Goal: Task Accomplishment & Management: Use online tool/utility

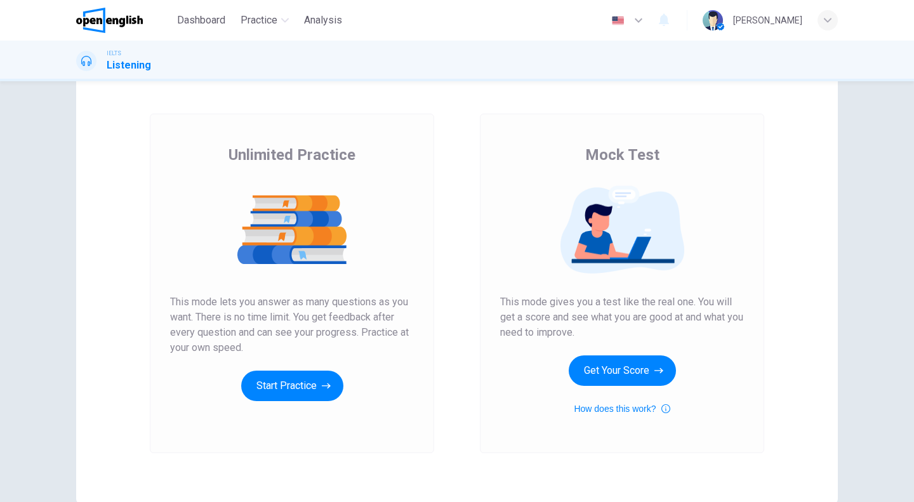
scroll to position [63, 0]
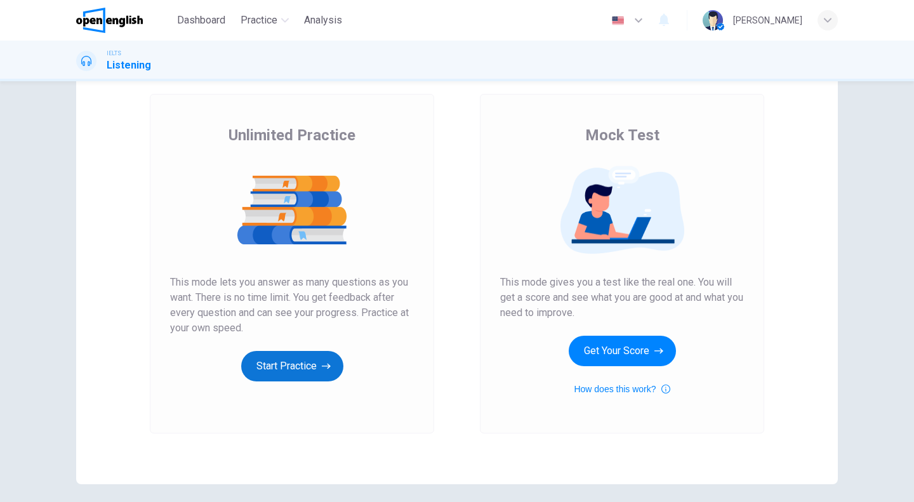
click at [324, 357] on button "Start Practice" at bounding box center [292, 366] width 102 height 30
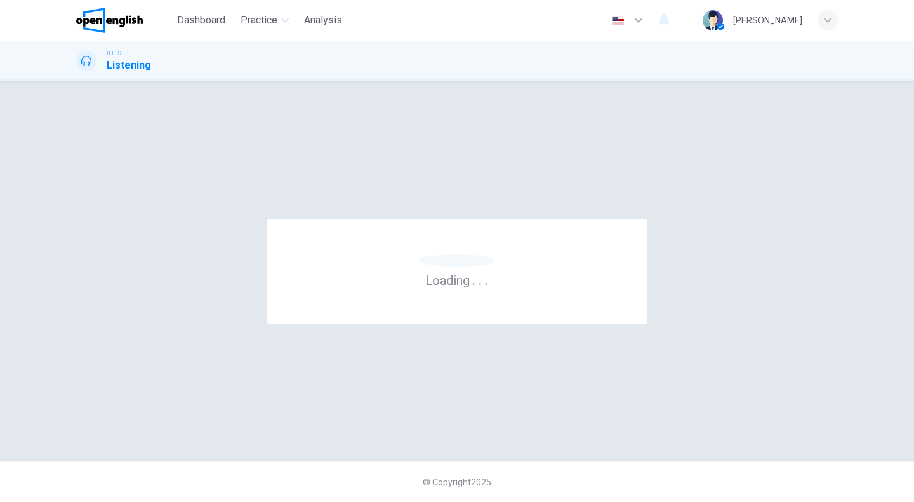
scroll to position [0, 0]
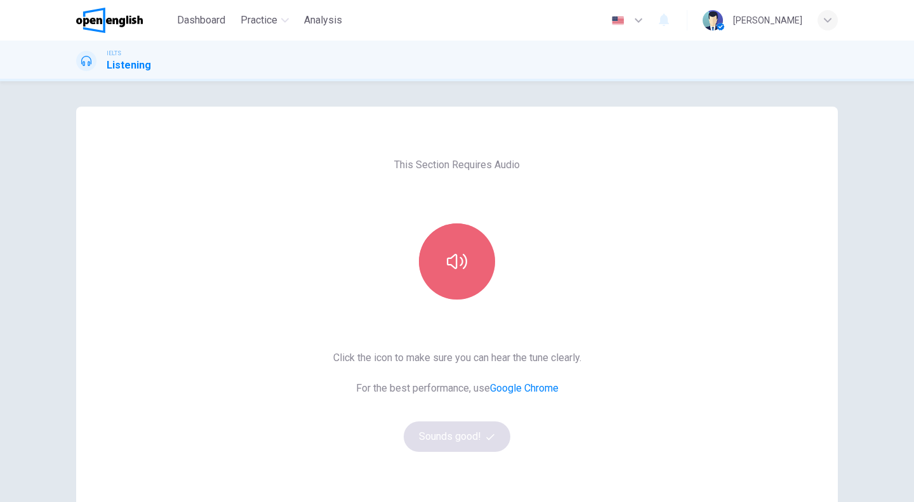
click at [441, 277] on button "button" at bounding box center [457, 261] width 76 height 76
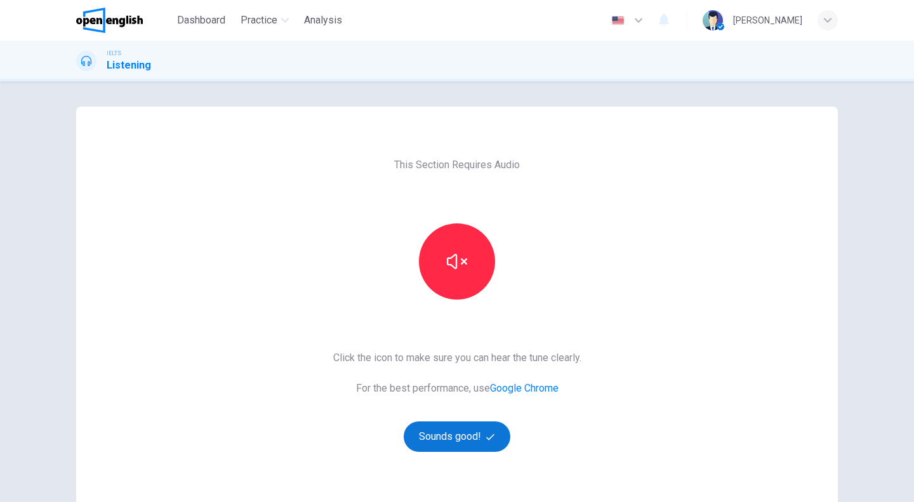
click at [475, 436] on button "Sounds good!" at bounding box center [457, 437] width 107 height 30
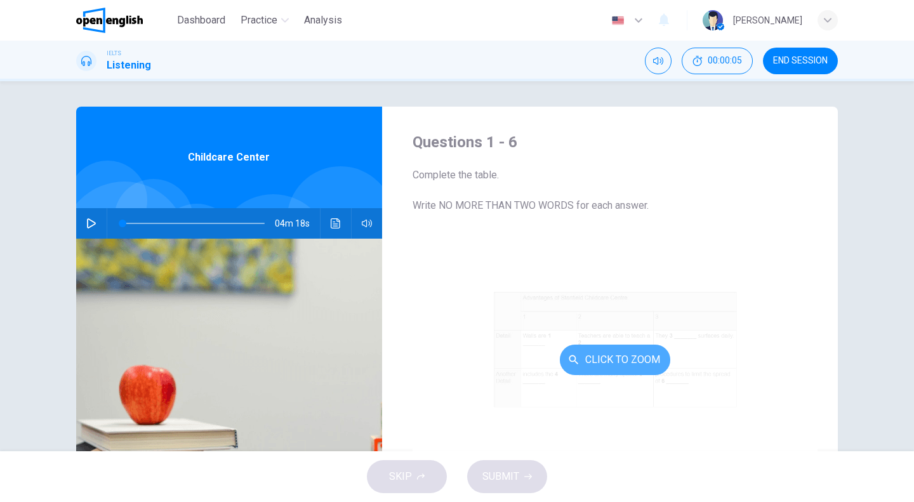
click at [584, 362] on button "Click to Zoom" at bounding box center [615, 360] width 110 height 30
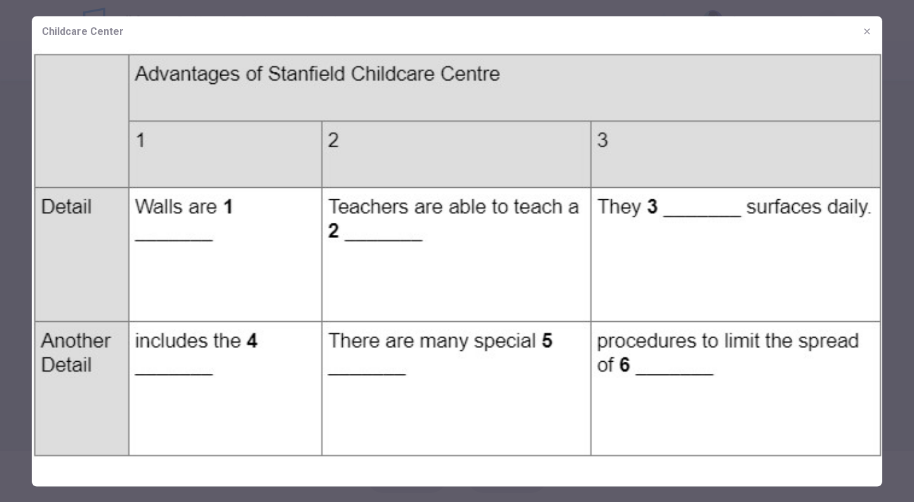
click at [584, 349] on img at bounding box center [457, 254] width 851 height 416
click at [869, 32] on icon "button" at bounding box center [867, 31] width 6 height 6
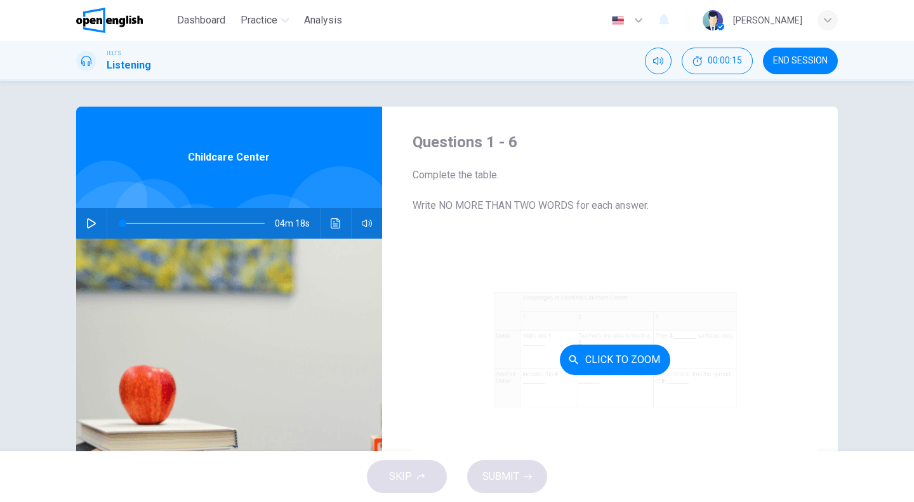
click at [606, 365] on button "Click to Zoom" at bounding box center [615, 360] width 110 height 30
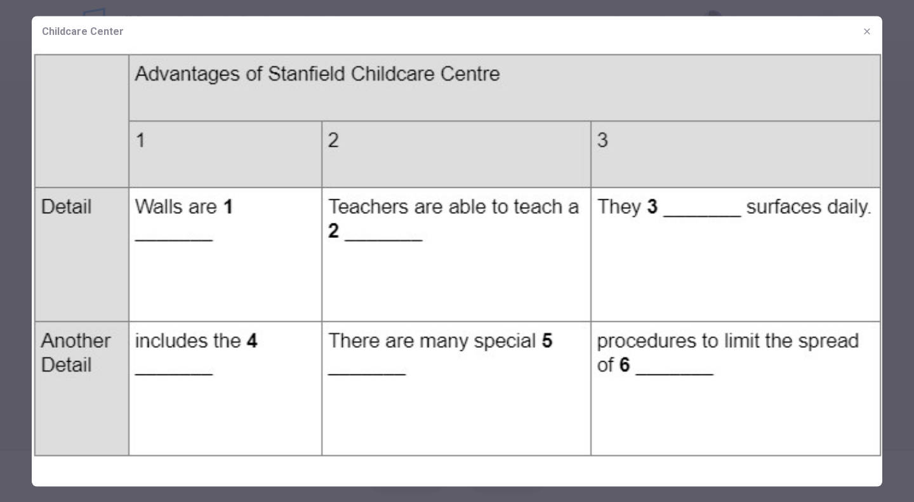
click at [867, 28] on icon "button" at bounding box center [867, 31] width 10 height 10
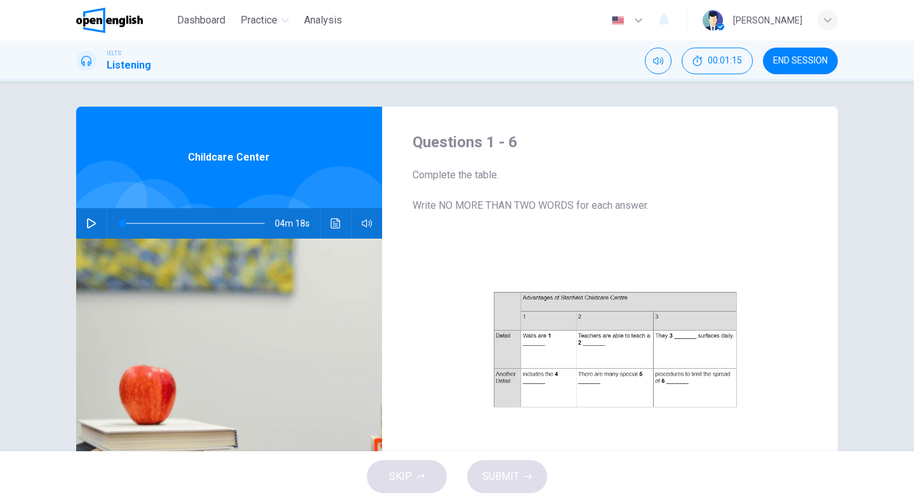
click at [91, 218] on button "button" at bounding box center [91, 223] width 20 height 30
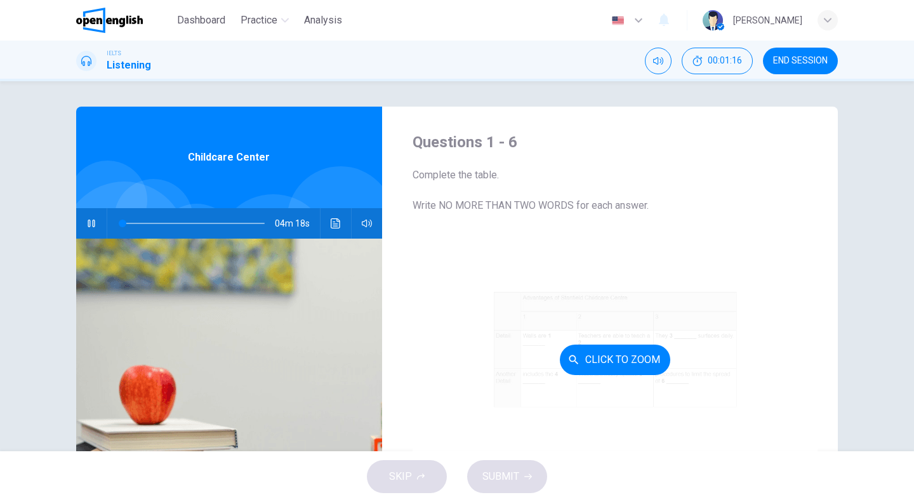
click at [648, 361] on button "Click to Zoom" at bounding box center [615, 360] width 110 height 30
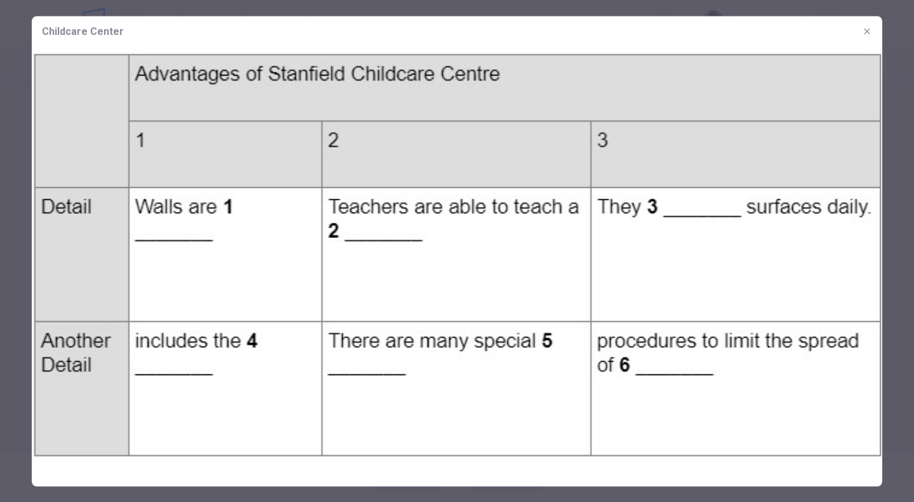
click at [868, 31] on icon "button" at bounding box center [867, 31] width 10 height 10
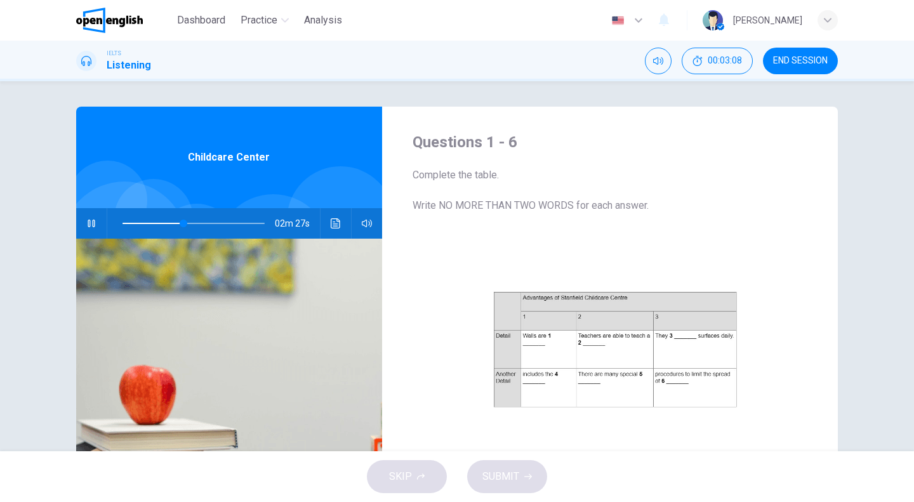
click at [86, 219] on icon "button" at bounding box center [91, 223] width 10 height 10
drag, startPoint x: 178, startPoint y: 223, endPoint x: 105, endPoint y: 219, distance: 72.5
click at [107, 219] on div at bounding box center [191, 223] width 168 height 30
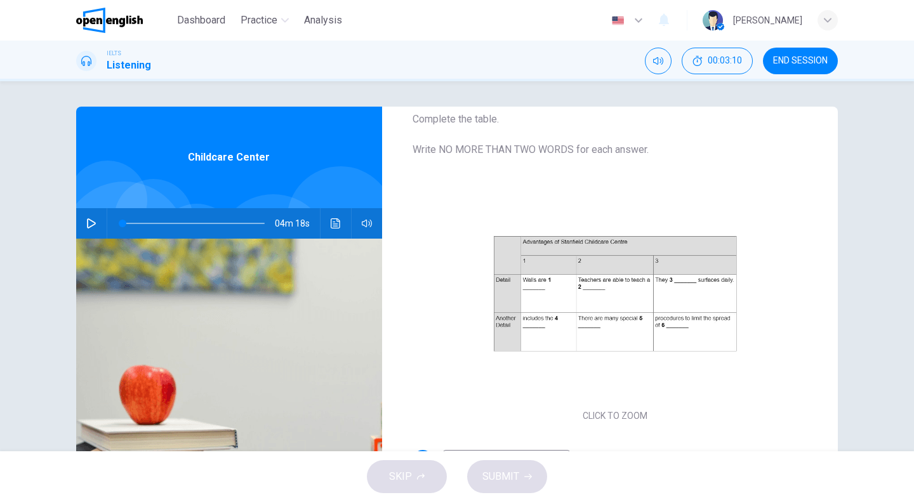
scroll to position [182, 0]
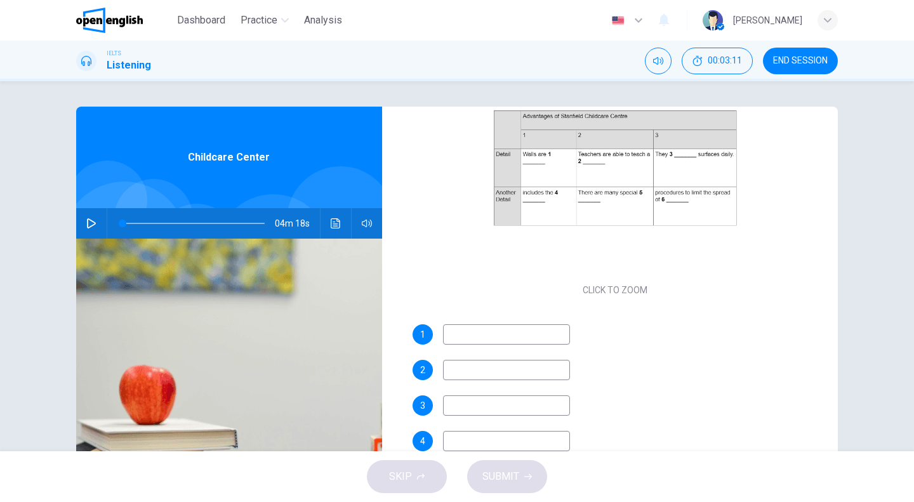
click at [475, 336] on input at bounding box center [506, 334] width 127 height 20
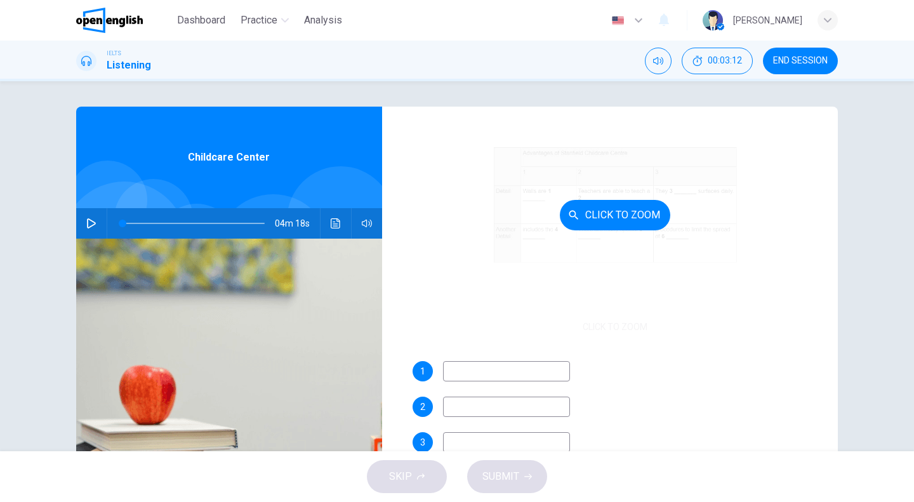
scroll to position [55, 0]
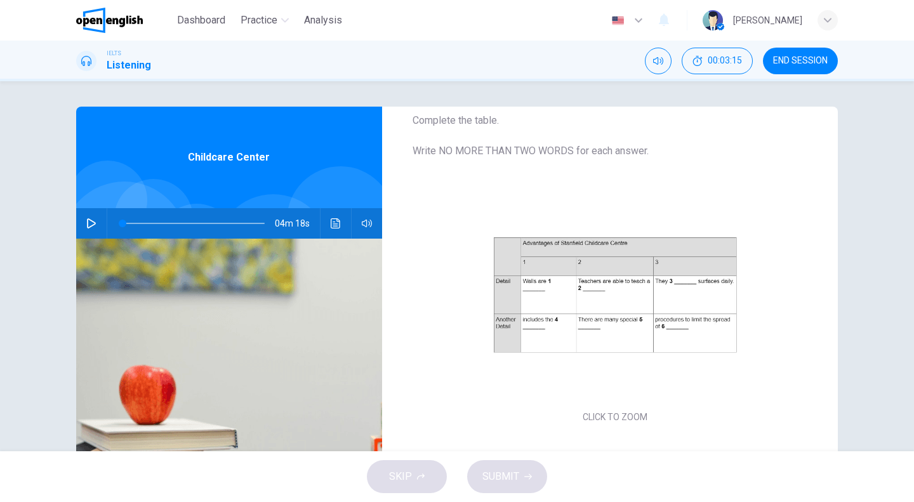
click at [89, 218] on icon "button" at bounding box center [91, 223] width 10 height 10
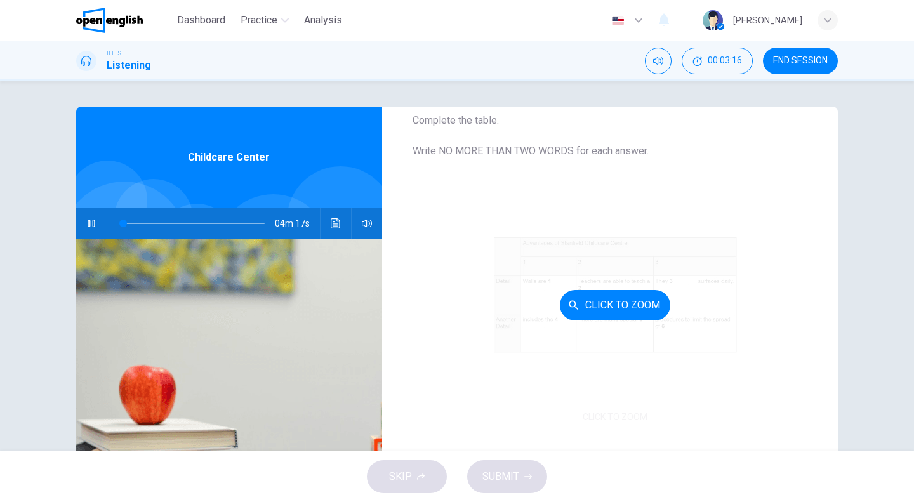
click at [599, 305] on button "Click to Zoom" at bounding box center [615, 305] width 110 height 30
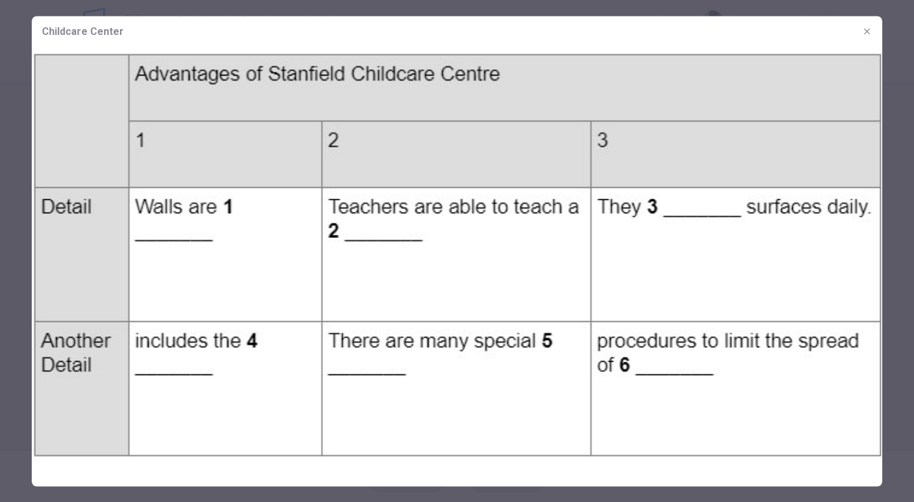
type input "*"
click at [870, 26] on icon "button" at bounding box center [867, 31] width 10 height 10
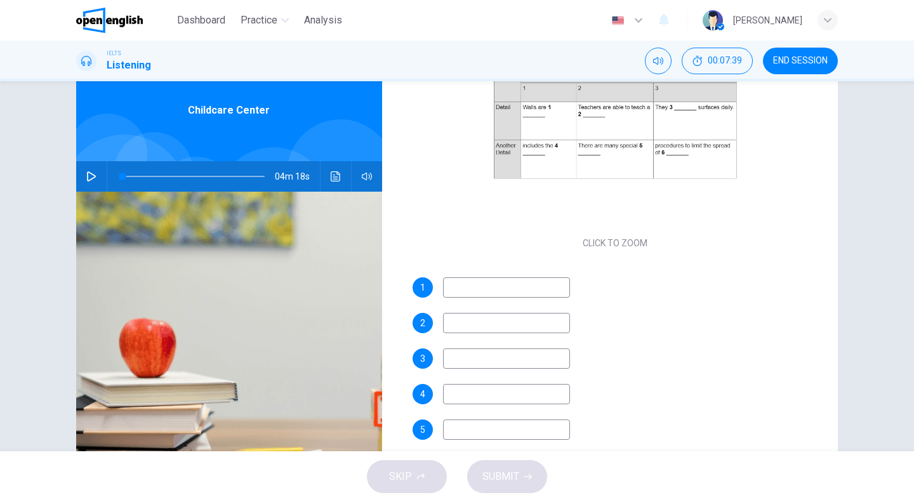
scroll to position [122, 0]
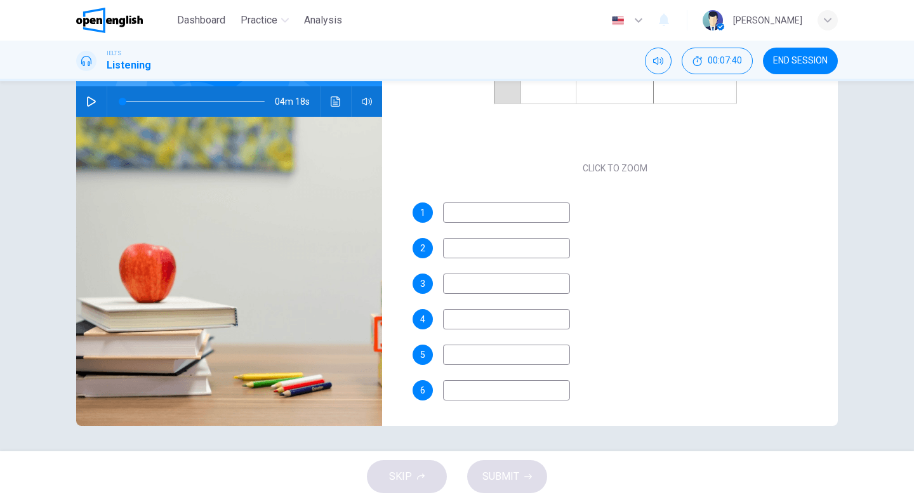
click at [467, 209] on input at bounding box center [506, 213] width 127 height 20
type input "****"
click at [464, 246] on input at bounding box center [506, 248] width 127 height 20
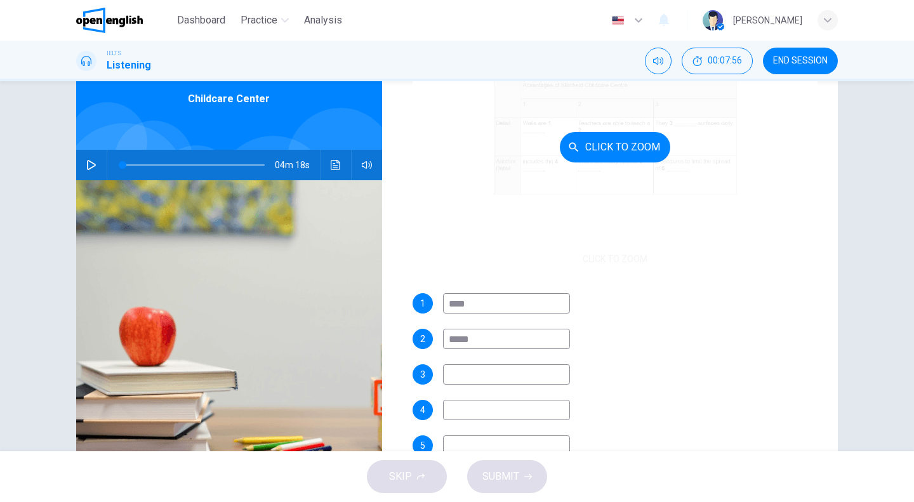
scroll to position [182, 0]
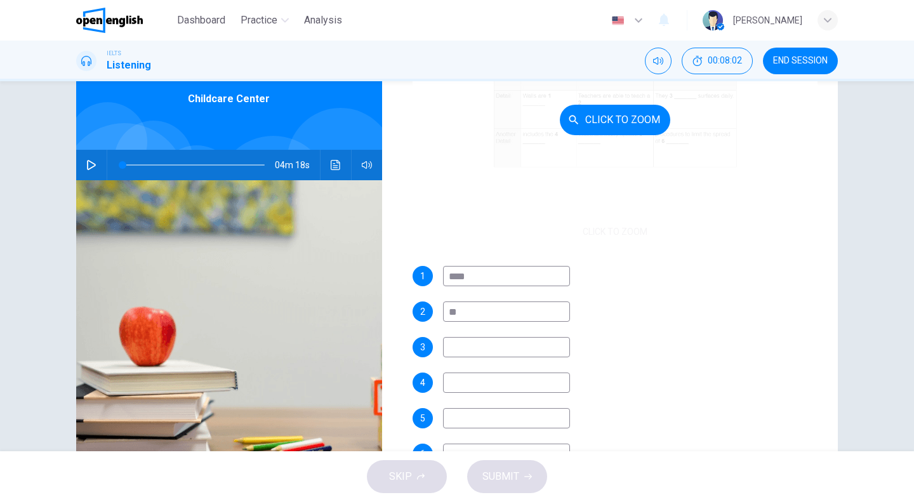
type input "*"
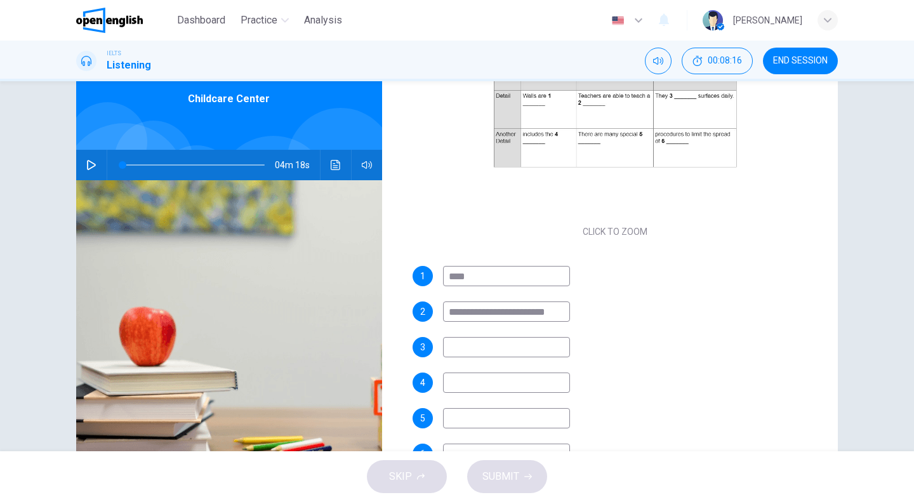
type input "**********"
click at [507, 350] on input at bounding box center [506, 347] width 127 height 20
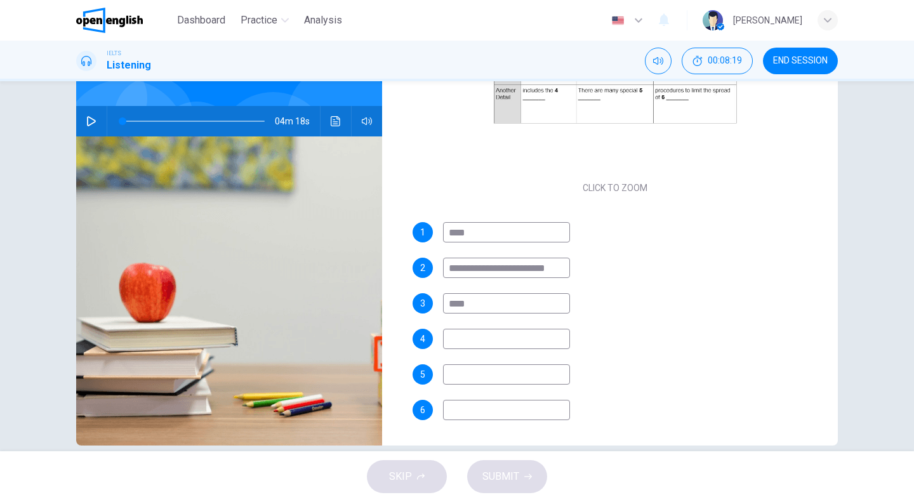
scroll to position [122, 0]
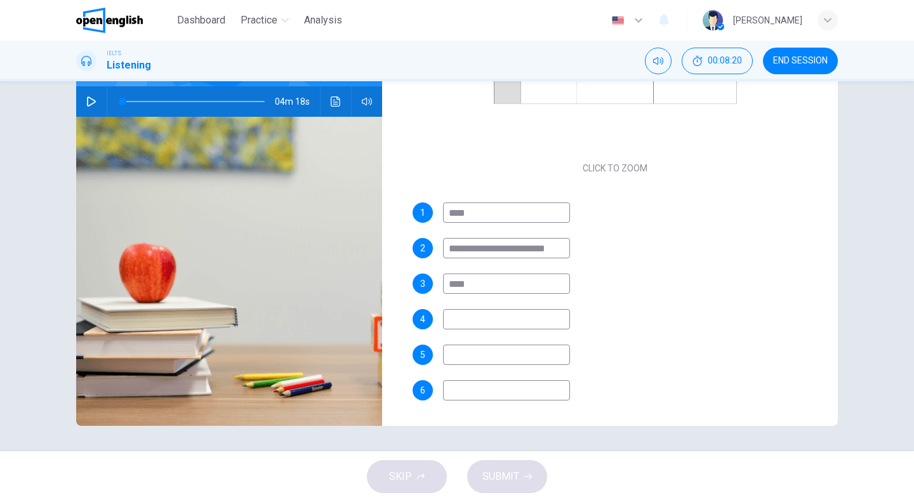
type input "****"
click at [465, 340] on div "**********" at bounding box center [616, 314] width 406 height 223
click at [467, 302] on div "**********" at bounding box center [616, 314] width 406 height 223
click at [465, 315] on input at bounding box center [506, 319] width 127 height 20
click at [469, 322] on input at bounding box center [506, 319] width 127 height 20
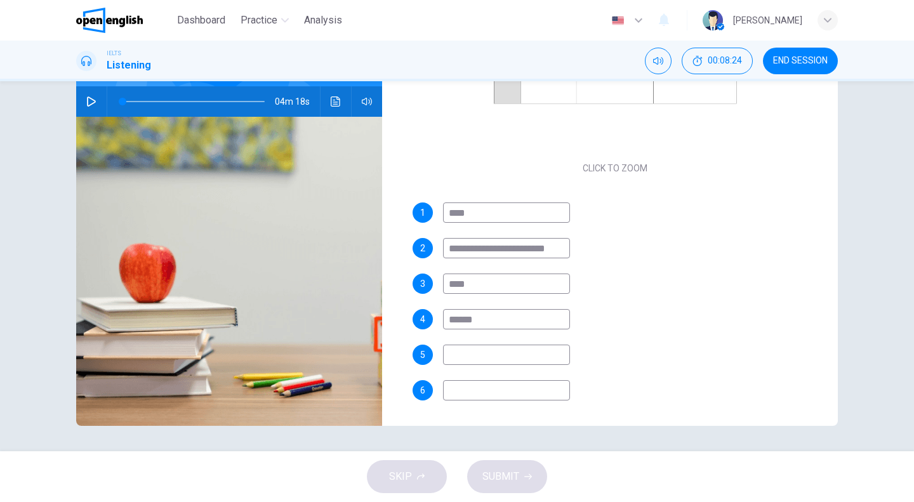
type input "******"
click at [482, 349] on input at bounding box center [506, 355] width 127 height 20
type input "*******"
click at [476, 394] on input at bounding box center [506, 390] width 127 height 20
type input "*******"
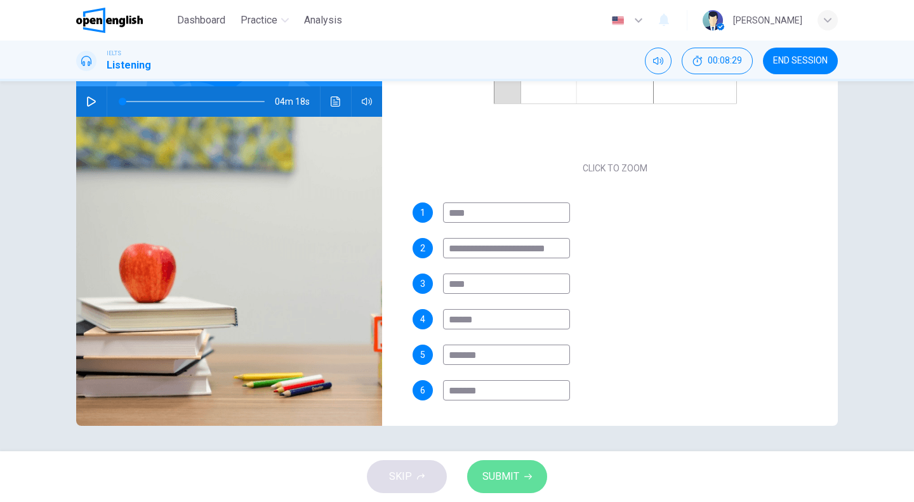
click at [508, 479] on span "SUBMIT" at bounding box center [500, 477] width 37 height 18
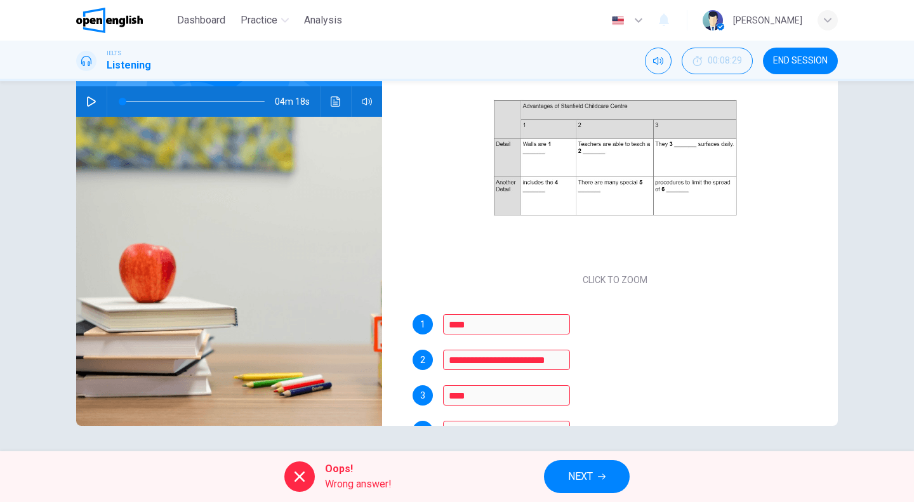
scroll to position [55, 0]
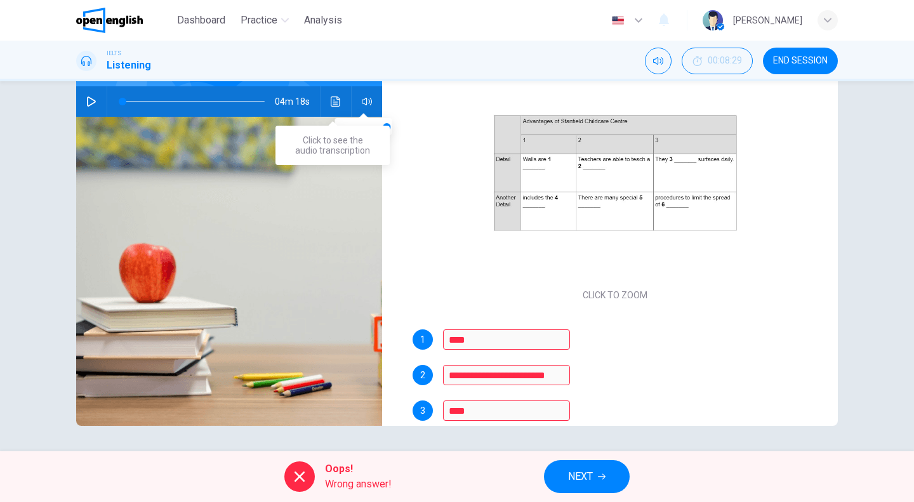
click at [331, 97] on icon "Click to see the audio transcription" at bounding box center [336, 101] width 10 height 10
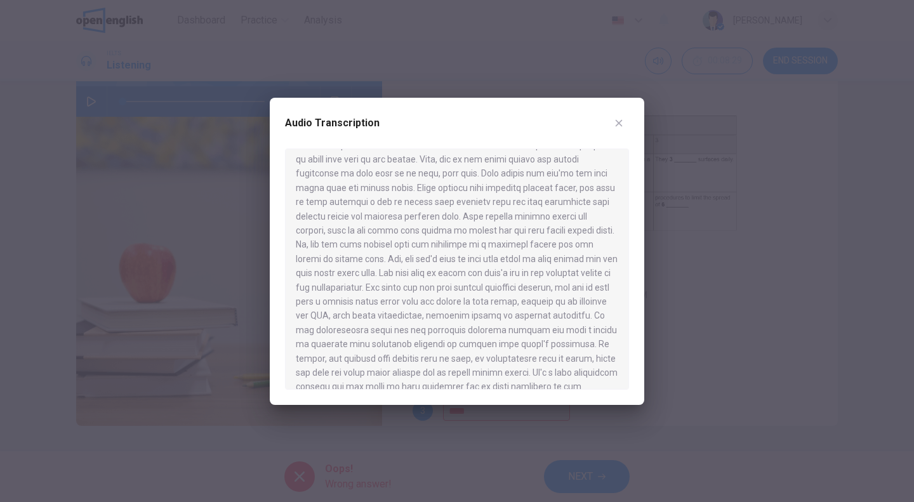
scroll to position [127, 0]
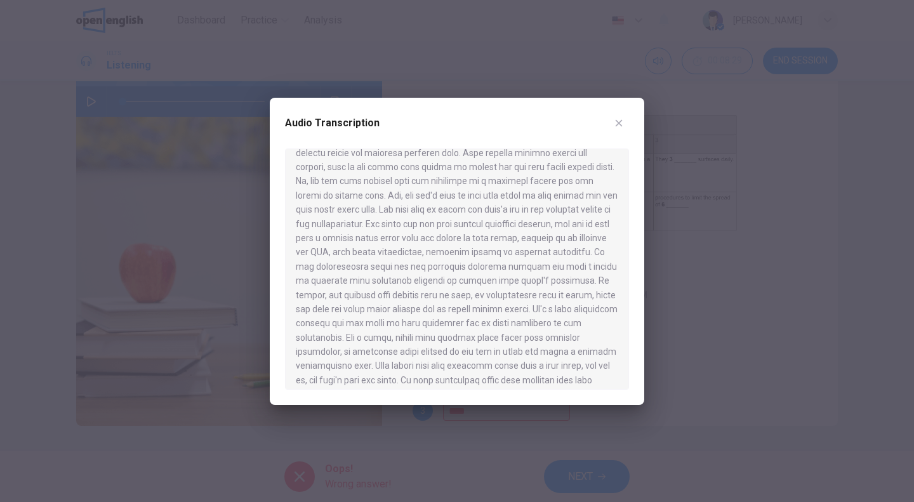
click at [623, 120] on icon "button" at bounding box center [619, 123] width 10 height 10
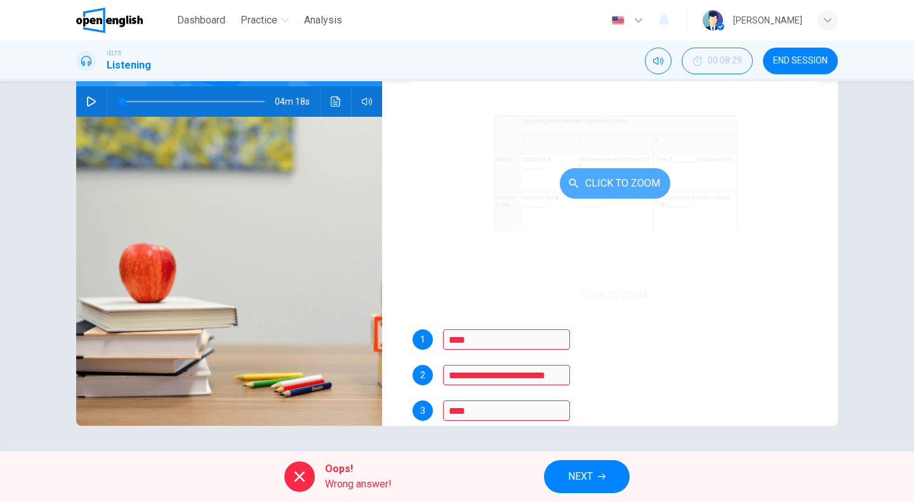
click at [617, 183] on button "Click to Zoom" at bounding box center [615, 183] width 110 height 30
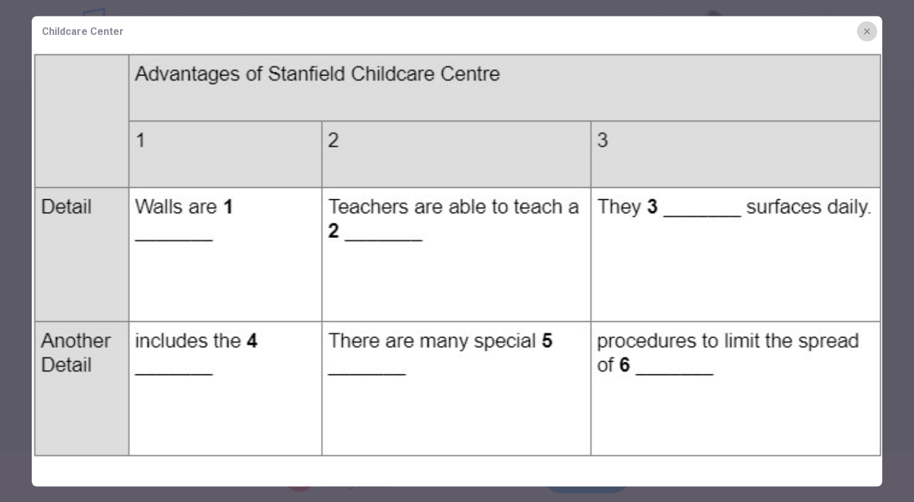
click at [874, 27] on button "button" at bounding box center [867, 31] width 20 height 20
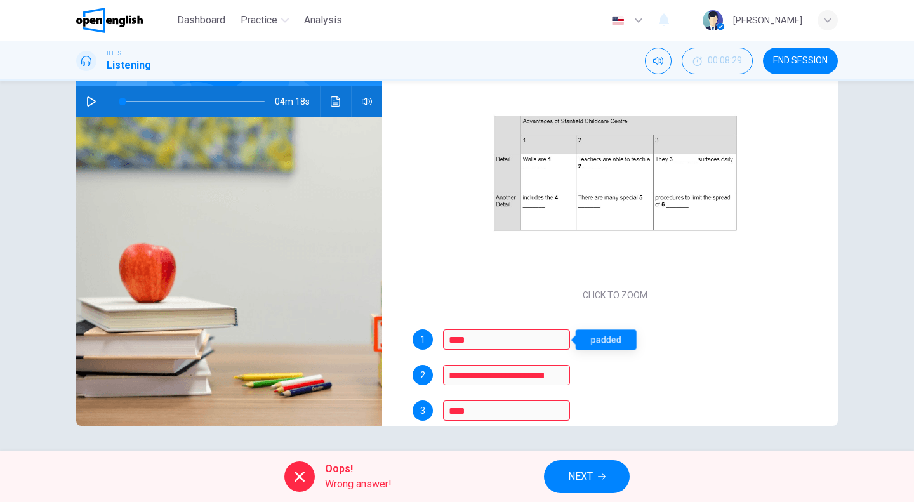
click at [594, 342] on div "padded" at bounding box center [606, 339] width 61 height 20
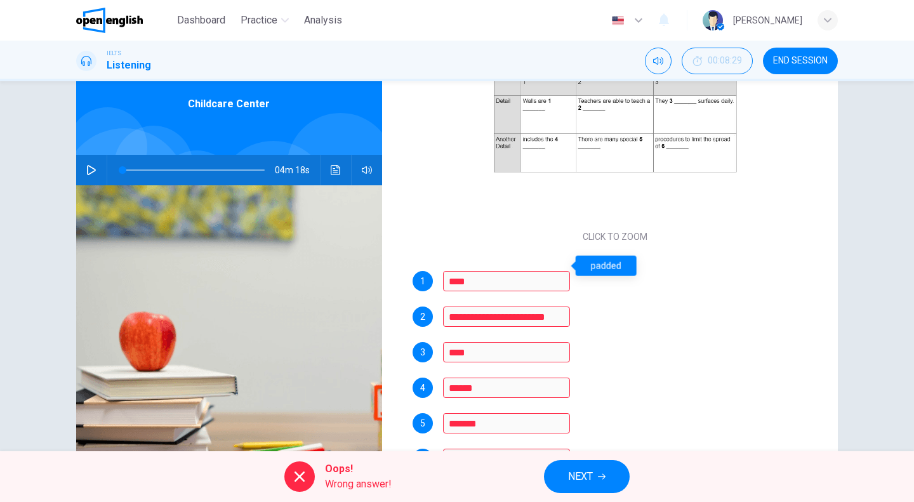
scroll to position [122, 0]
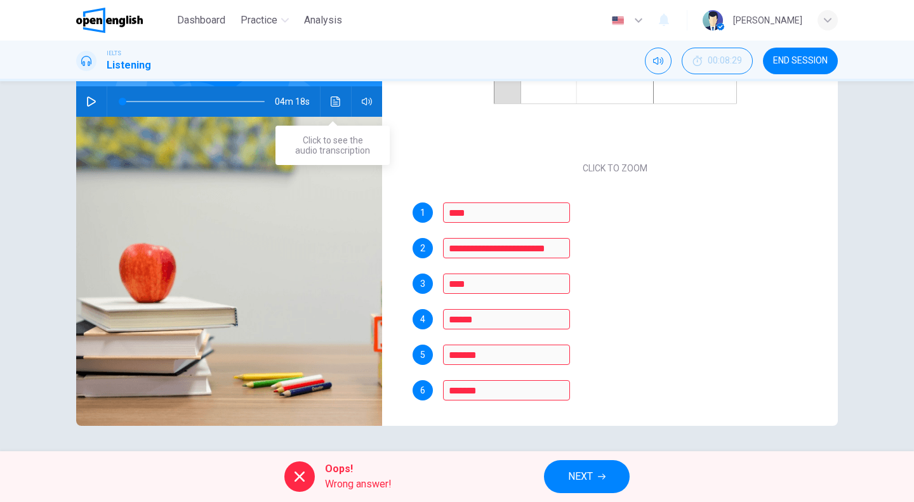
click at [331, 100] on icon "Click to see the audio transcription" at bounding box center [336, 101] width 10 height 10
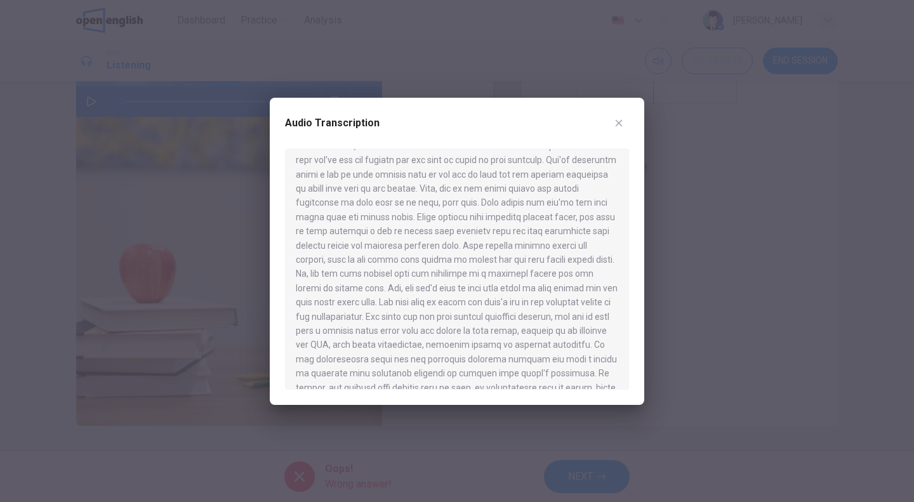
scroll to position [63, 0]
click at [613, 124] on button "button" at bounding box center [619, 123] width 20 height 20
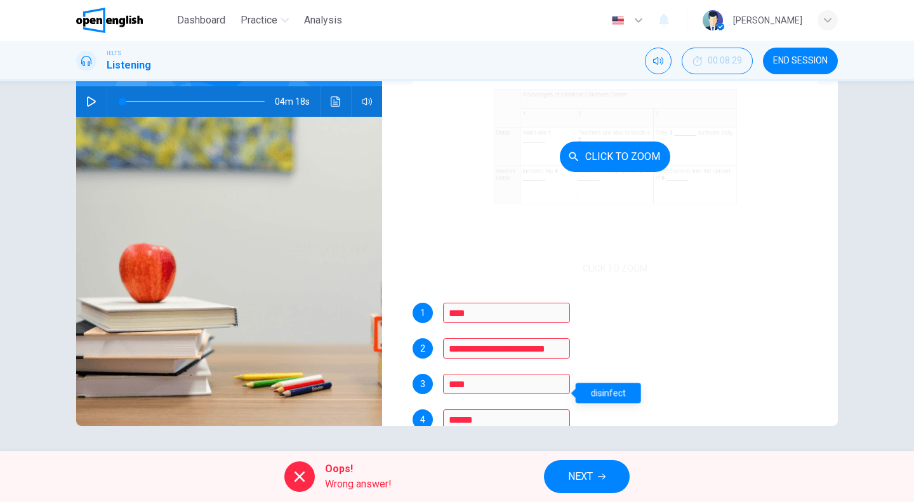
scroll to position [55, 0]
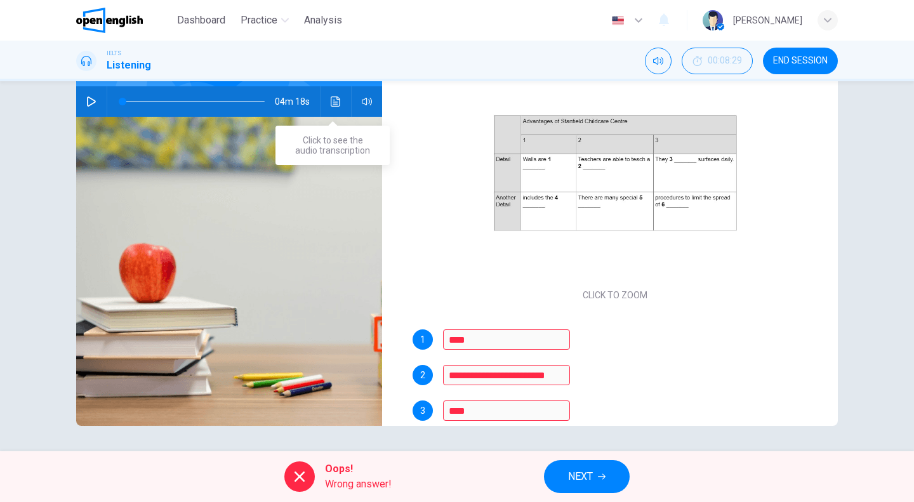
click at [331, 99] on icon "Click to see the audio transcription" at bounding box center [336, 101] width 10 height 10
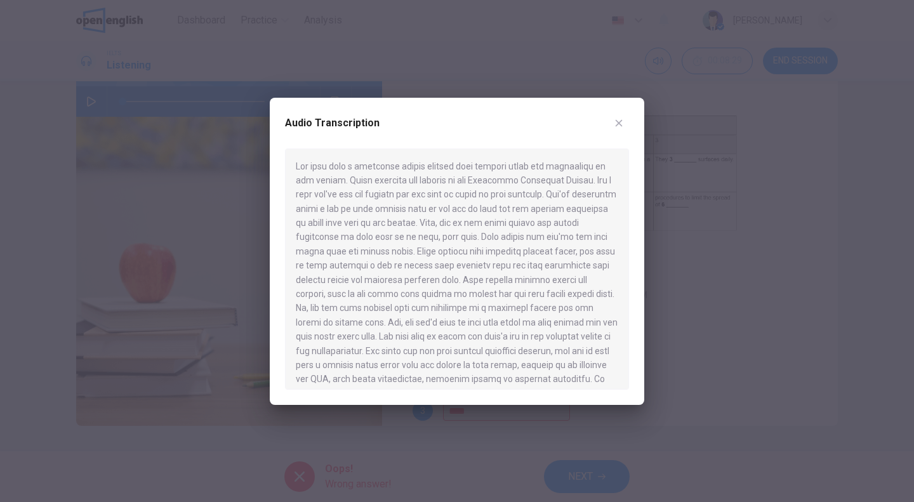
scroll to position [63, 0]
